Goal: Task Accomplishment & Management: Manage account settings

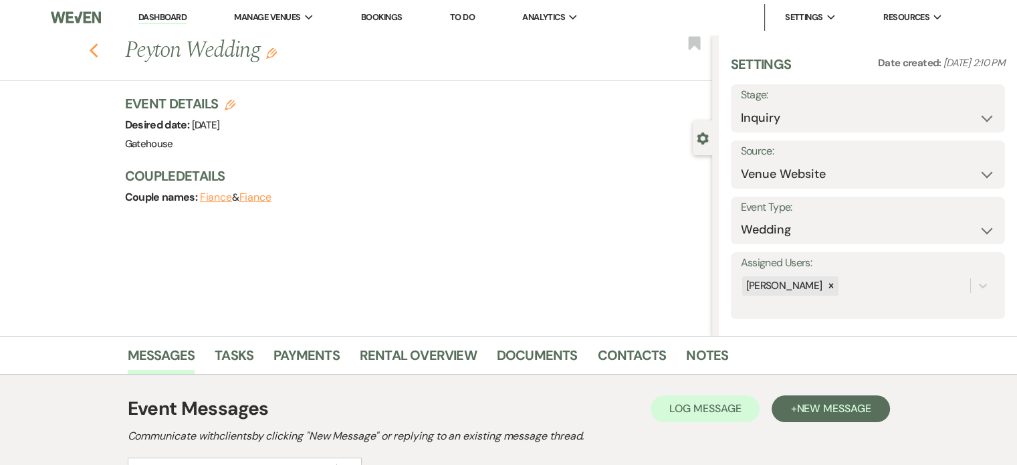
click at [98, 47] on use "button" at bounding box center [93, 50] width 9 height 15
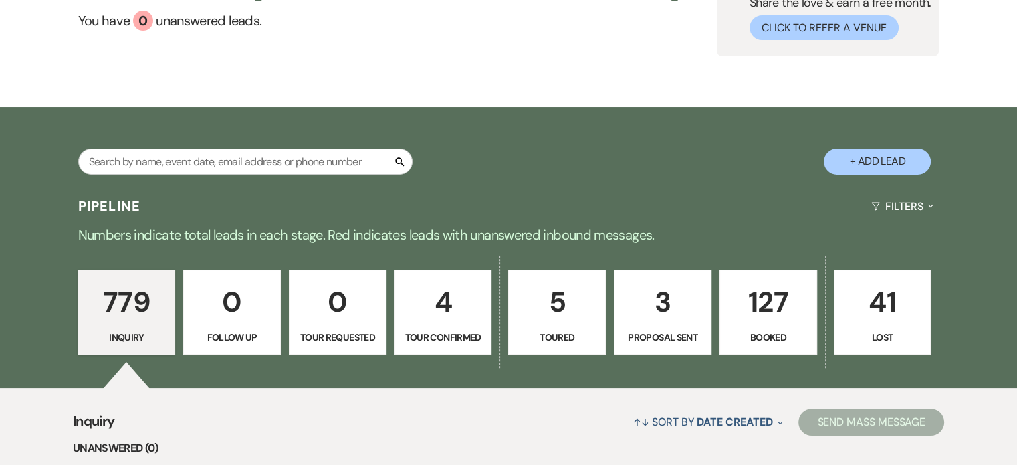
scroll to position [134, 0]
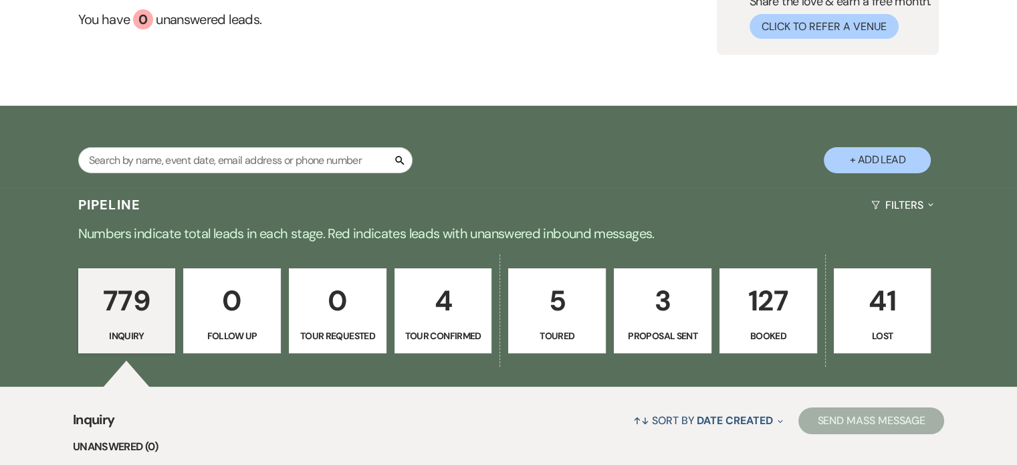
click at [462, 320] on p "4" at bounding box center [443, 300] width 80 height 45
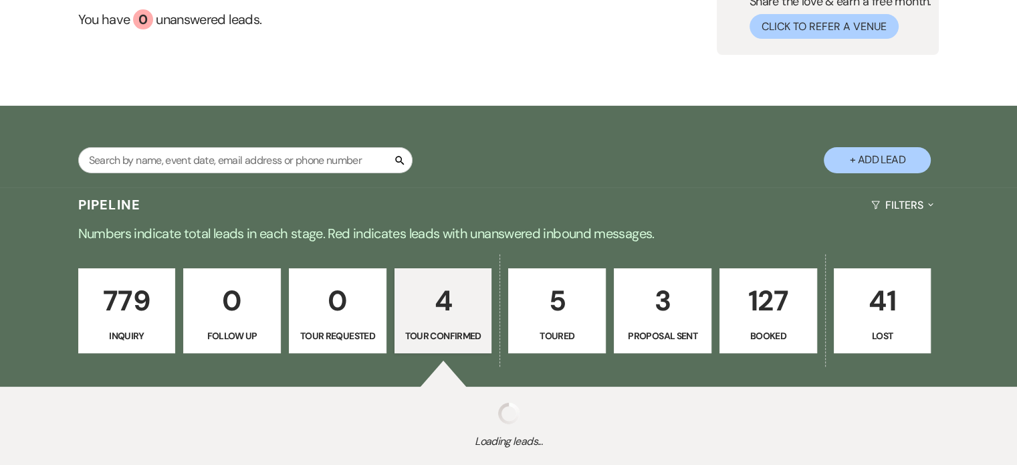
select select "4"
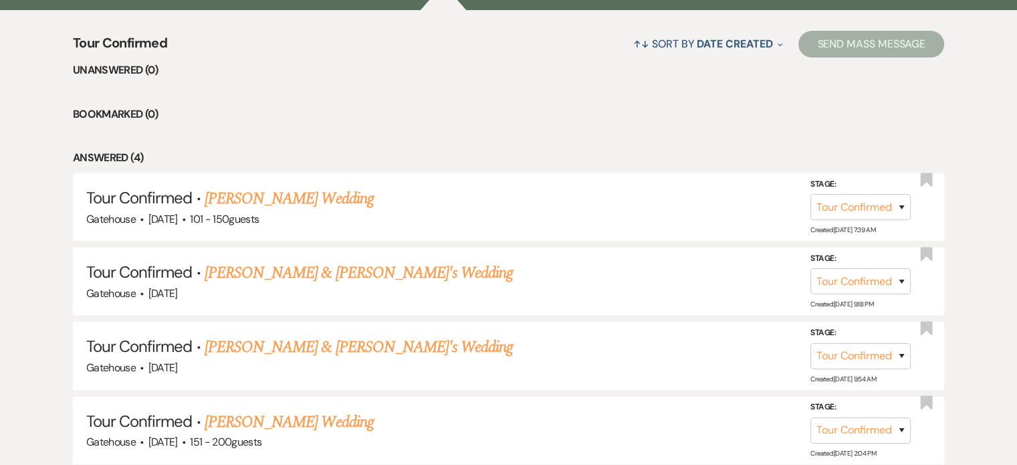
scroll to position [535, 0]
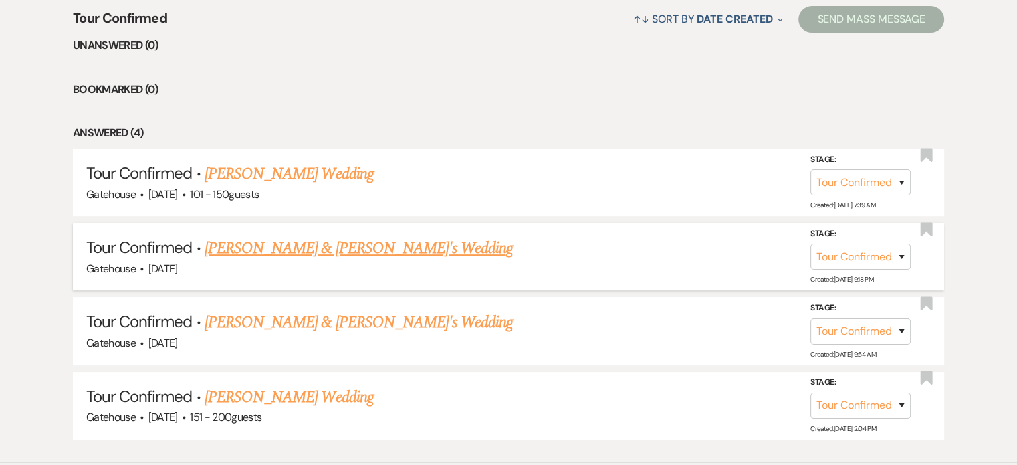
click at [328, 246] on link "[PERSON_NAME] & [PERSON_NAME]'s Wedding" at bounding box center [359, 248] width 309 height 24
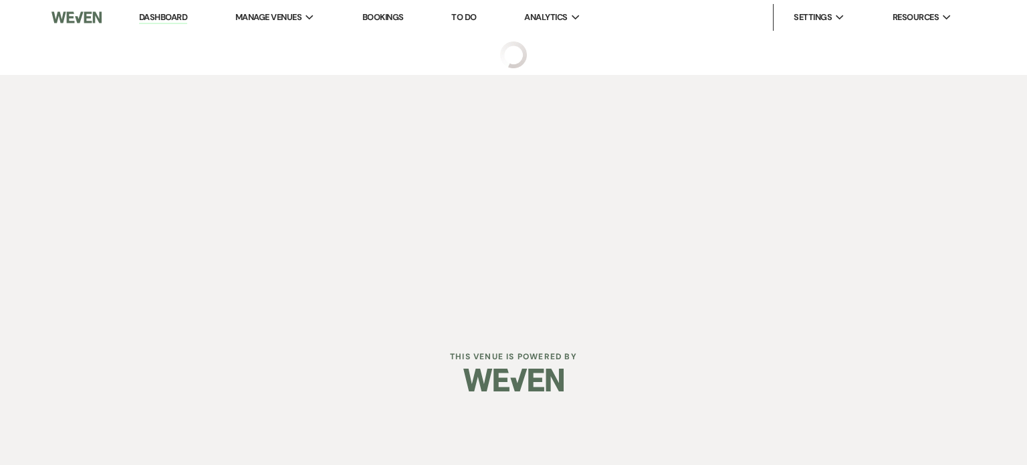
select select "4"
select select "5"
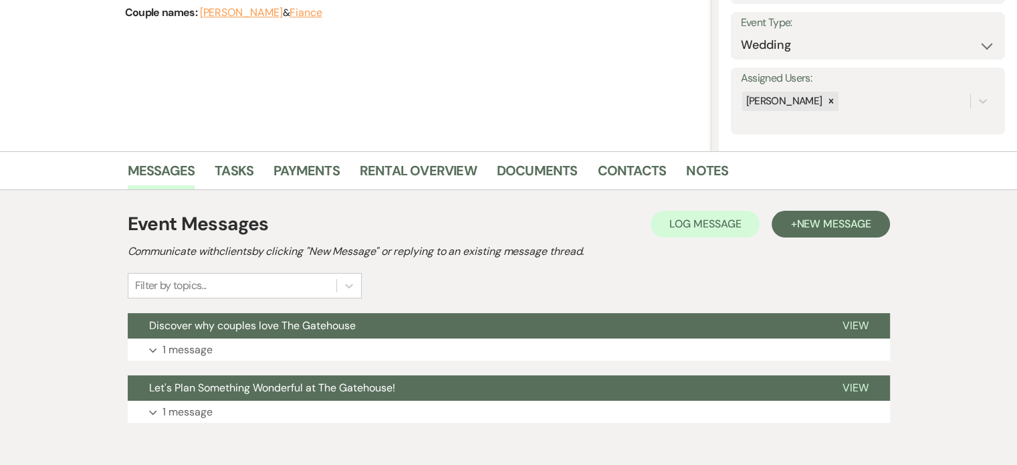
scroll to position [201, 0]
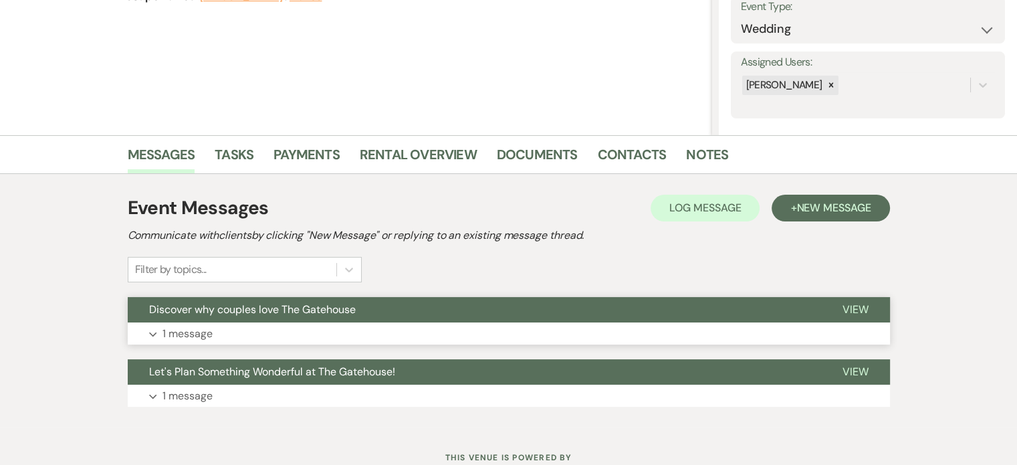
click at [176, 328] on p "1 message" at bounding box center [187, 333] width 50 height 17
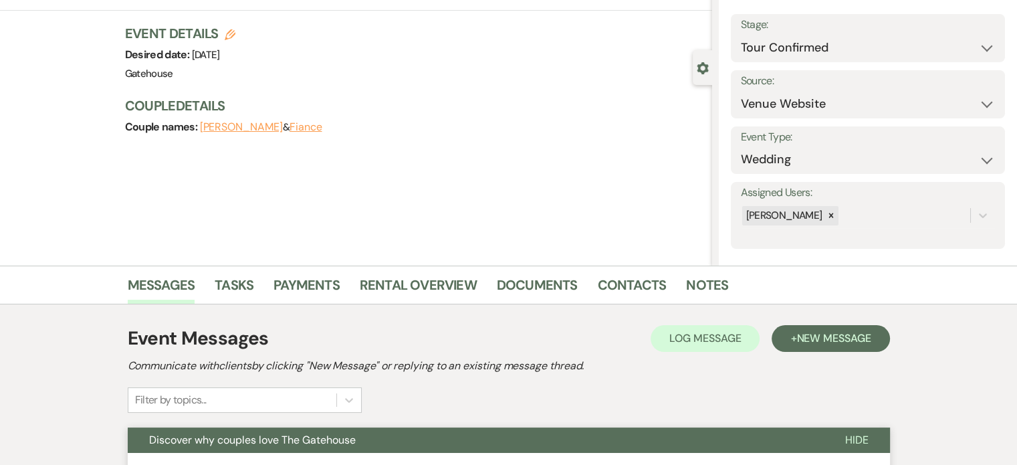
scroll to position [0, 0]
